Goal: Information Seeking & Learning: Learn about a topic

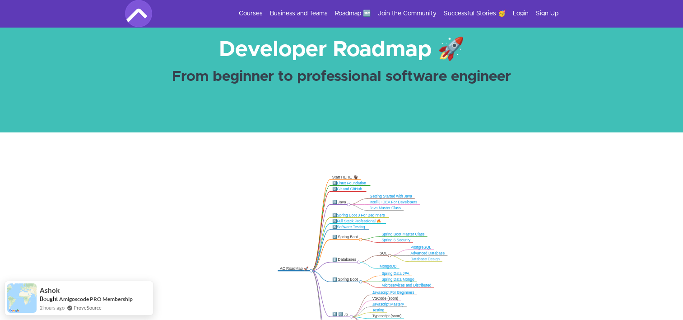
scroll to position [9, 0]
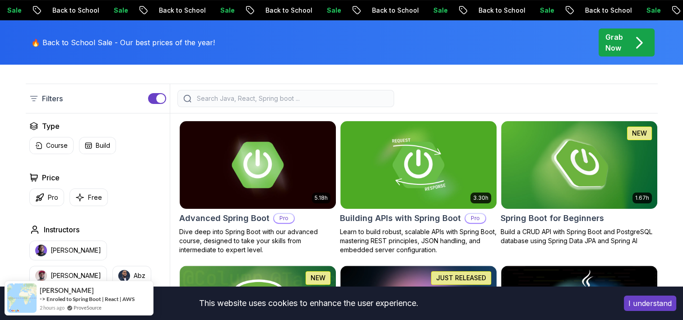
scroll to position [219, 0]
